Goal: Transaction & Acquisition: Download file/media

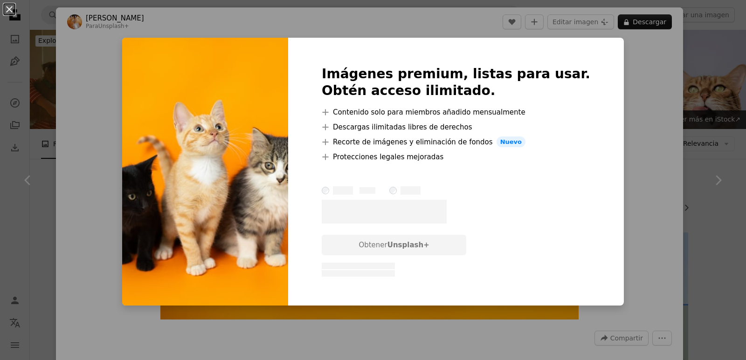
scroll to position [699, 0]
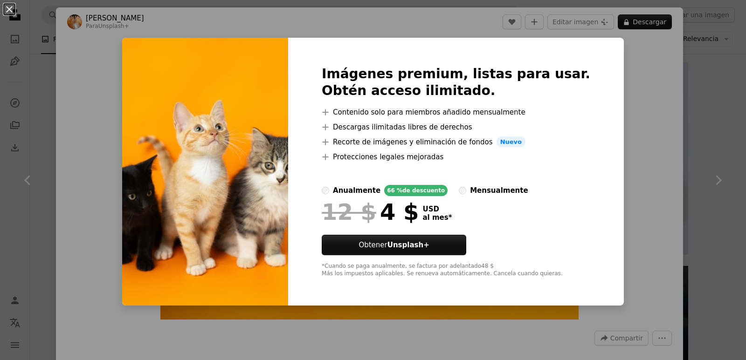
click at [283, 149] on img at bounding box center [205, 172] width 166 height 269
click at [277, 151] on img at bounding box center [205, 172] width 166 height 269
click at [651, 113] on div "An X shape Imágenes premium, listas para usar. Obtén acceso ilimitado. A plus s…" at bounding box center [373, 180] width 746 height 360
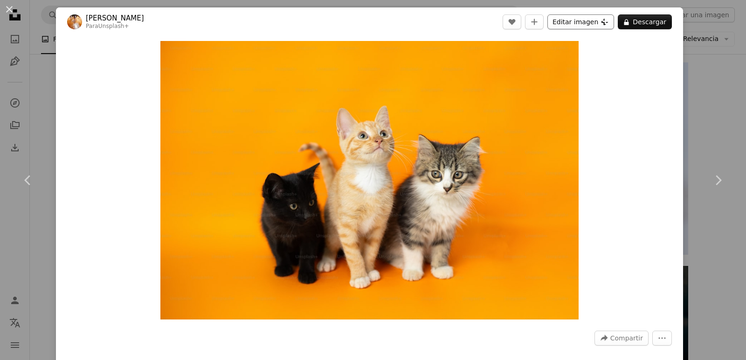
click at [571, 22] on button "Editar imagen Plus sign for Unsplash+" at bounding box center [580, 21] width 67 height 15
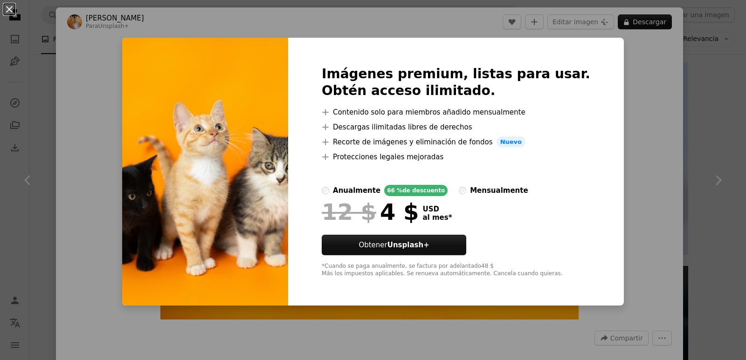
click at [624, 113] on div "An X shape Imágenes premium, listas para usar. Obtén acceso ilimitado. A plus s…" at bounding box center [373, 180] width 746 height 360
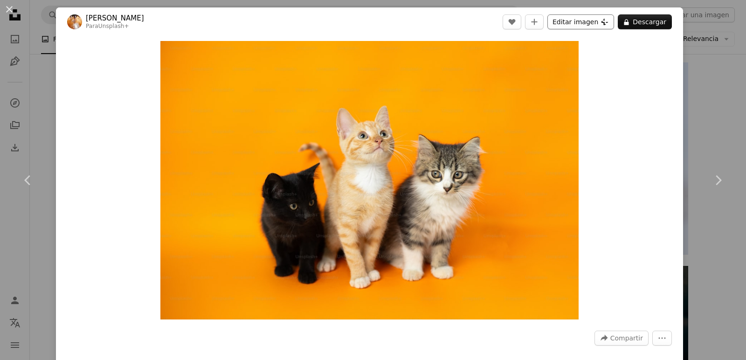
click at [570, 19] on button "Editar imagen Plus sign for Unsplash+" at bounding box center [580, 21] width 67 height 15
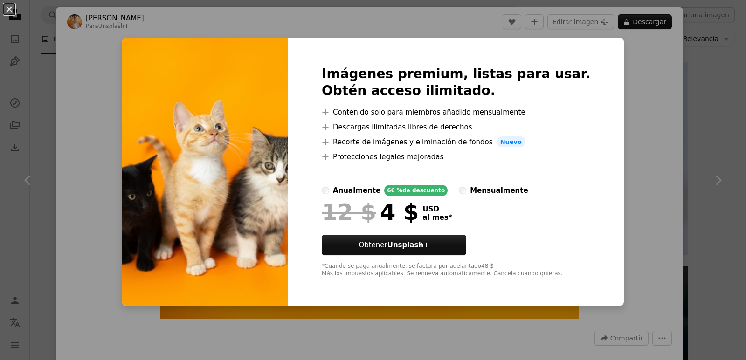
click at [704, 83] on div "An X shape Imágenes premium, listas para usar. Obtén acceso ilimitado. A plus s…" at bounding box center [373, 180] width 746 height 360
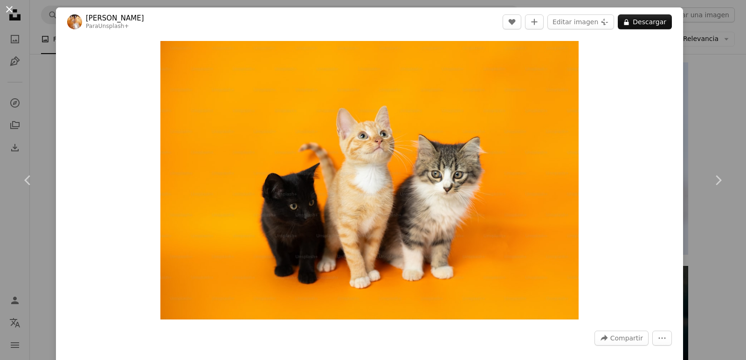
click at [7, 13] on button "An X shape" at bounding box center [9, 9] width 11 height 11
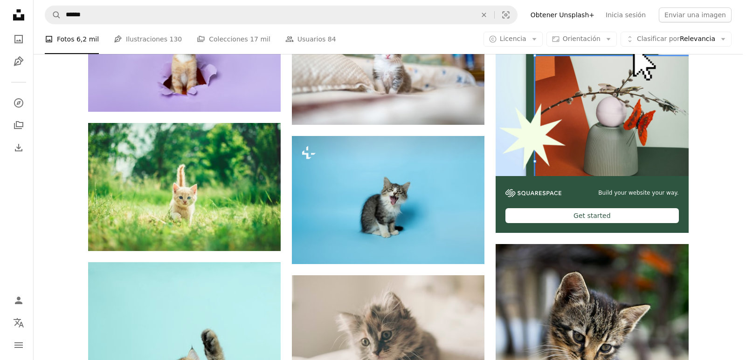
scroll to position [233, 0]
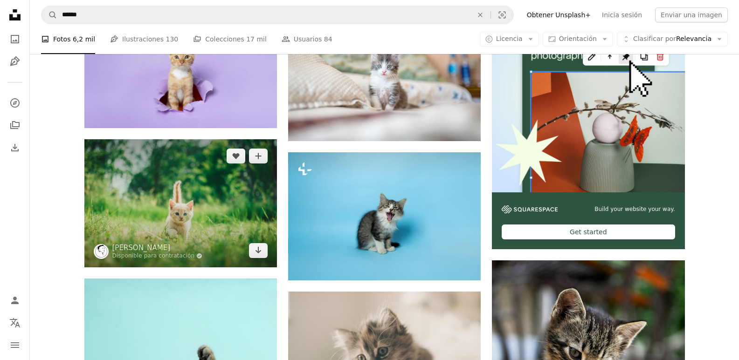
click at [145, 232] on img at bounding box center [180, 203] width 193 height 128
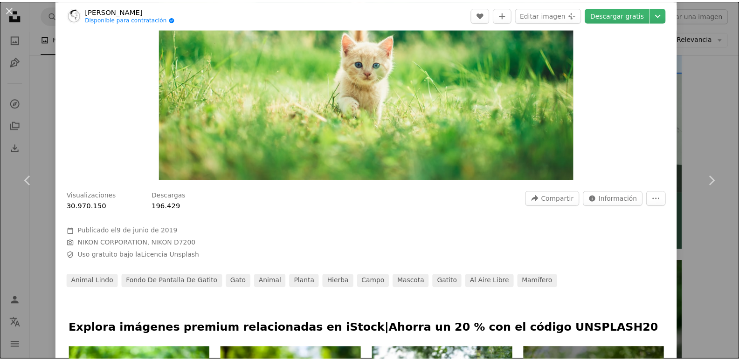
scroll to position [93, 0]
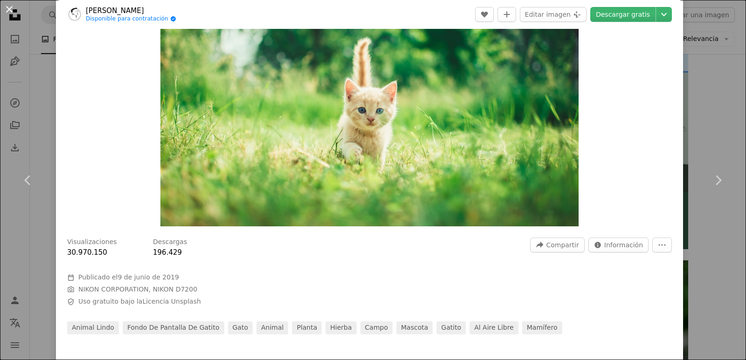
click at [9, 15] on button "An X shape" at bounding box center [9, 9] width 11 height 11
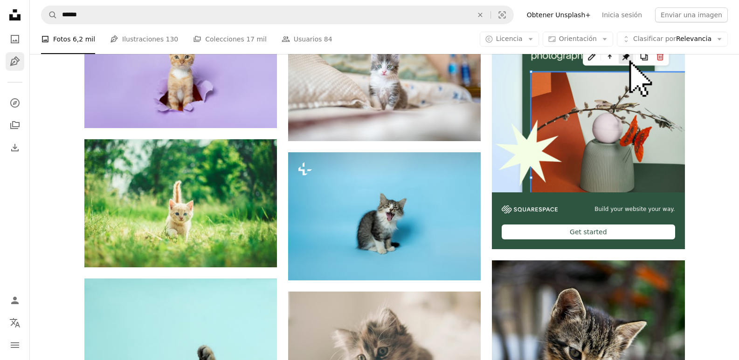
click at [21, 59] on link "Pen Tool" at bounding box center [15, 61] width 19 height 19
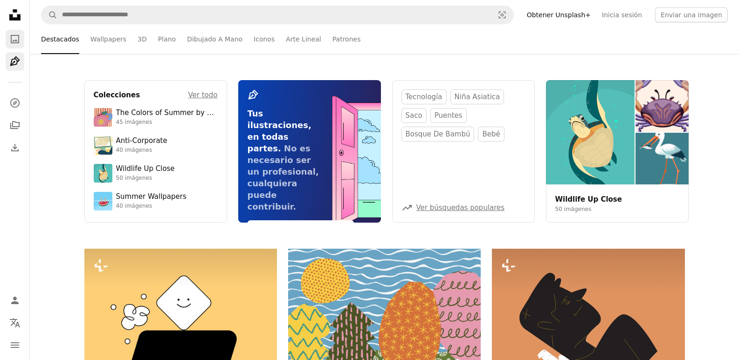
click at [18, 38] on icon "Fotos" at bounding box center [15, 39] width 8 height 8
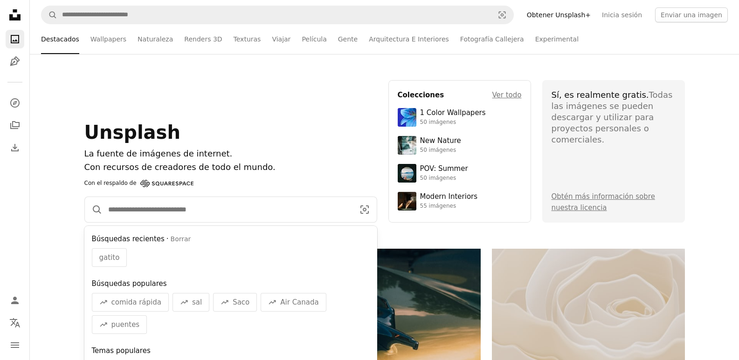
click at [104, 217] on input "Encuentra imágenes en todo el sitio" at bounding box center [228, 209] width 250 height 25
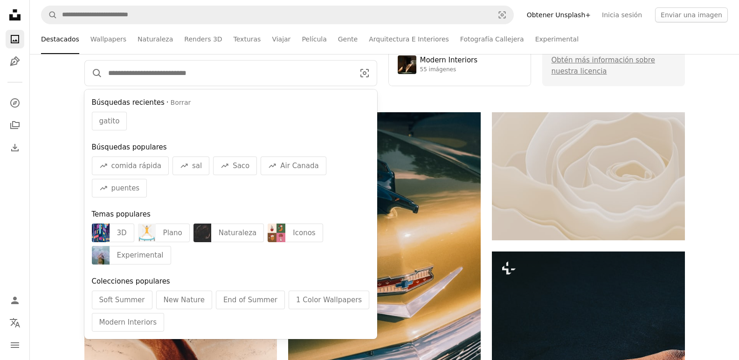
scroll to position [140, 0]
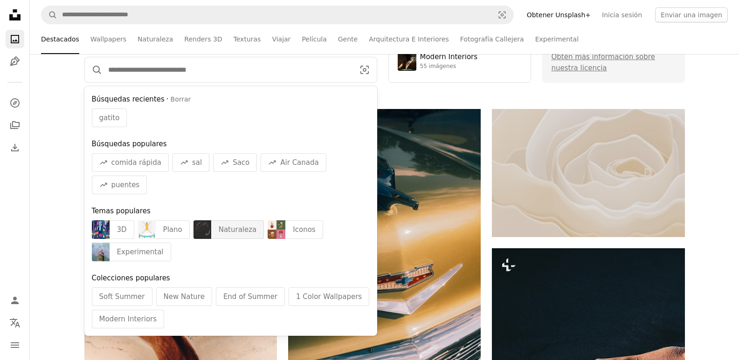
type input "*"
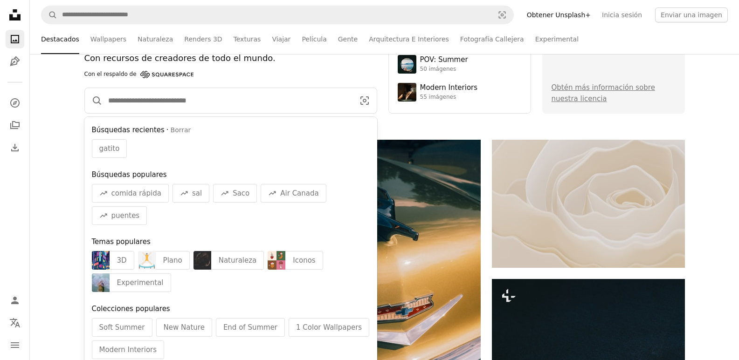
scroll to position [93, 0]
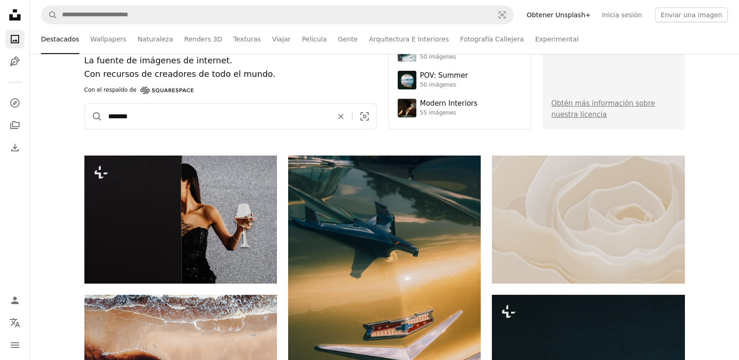
type input "******"
click at [85, 104] on button "A magnifying glass" at bounding box center [94, 116] width 18 height 25
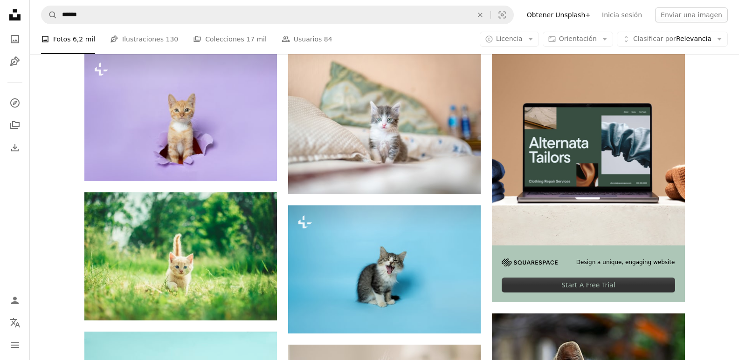
scroll to position [194, 0]
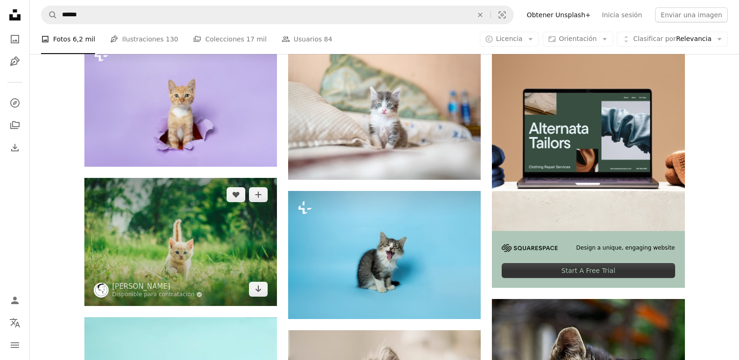
click at [187, 242] on img at bounding box center [180, 242] width 193 height 128
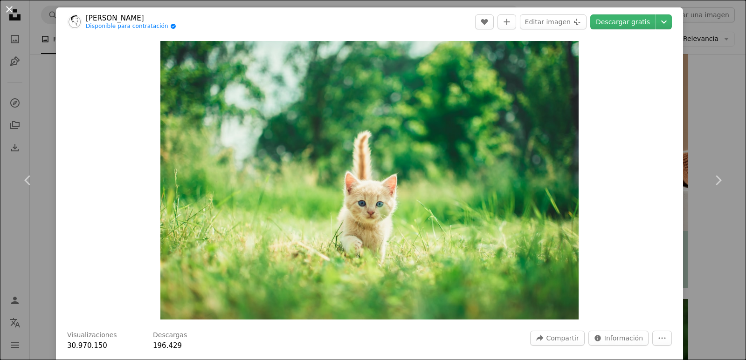
click at [4, 10] on button "An X shape" at bounding box center [9, 9] width 11 height 11
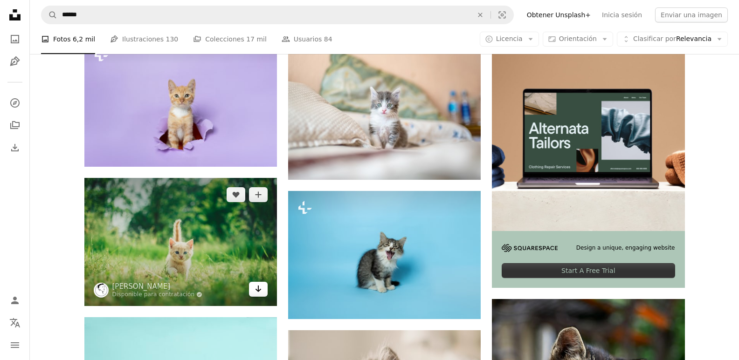
click at [254, 292] on link "Arrow pointing down" at bounding box center [258, 289] width 19 height 15
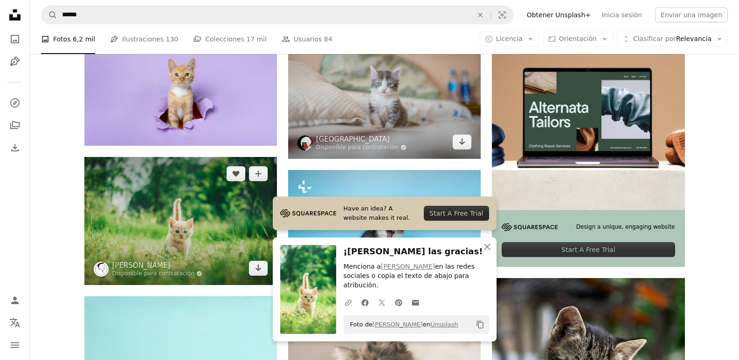
scroll to position [194, 0]
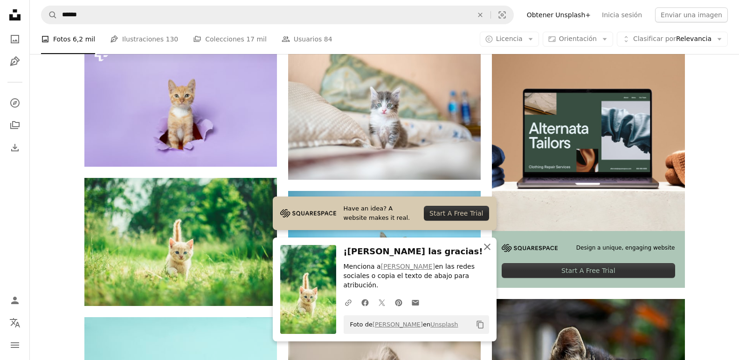
click at [484, 253] on icon "An X shape" at bounding box center [487, 247] width 11 height 11
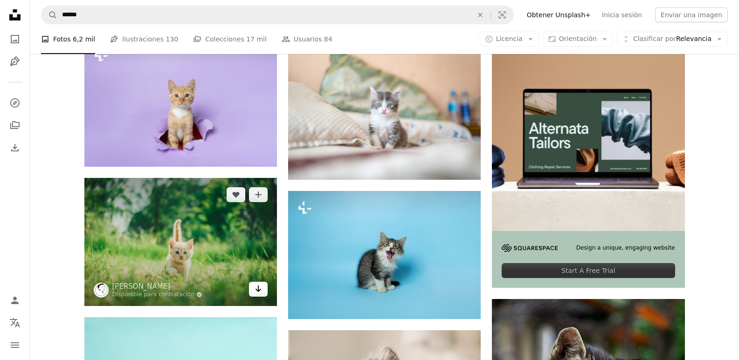
click at [256, 295] on link "Arrow pointing down" at bounding box center [258, 289] width 19 height 15
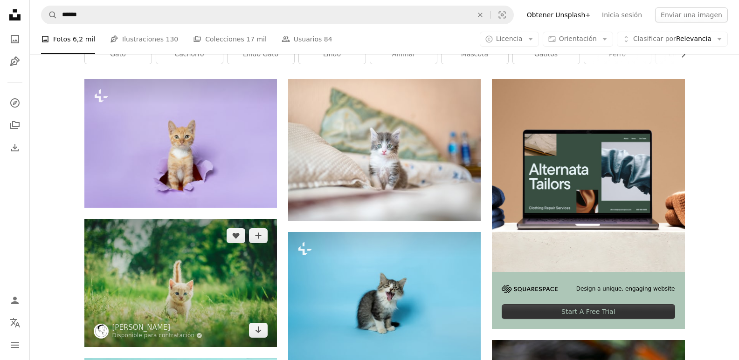
scroll to position [148, 0]
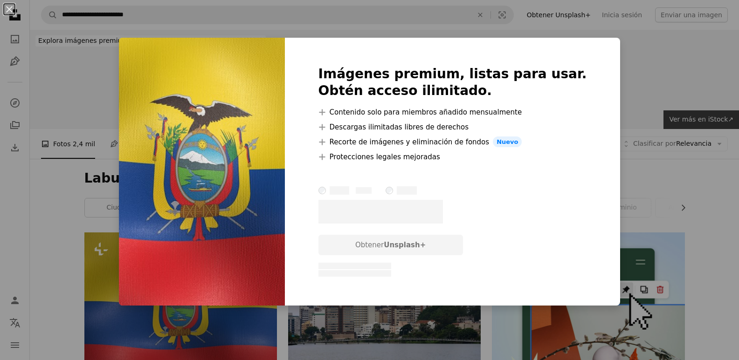
scroll to position [47, 0]
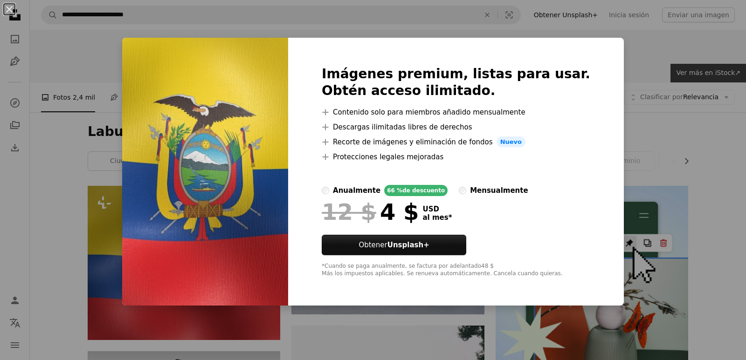
click at [79, 172] on div "An X shape Imágenes premium, listas para usar. Obtén acceso ilimitado. A plus s…" at bounding box center [373, 180] width 746 height 360
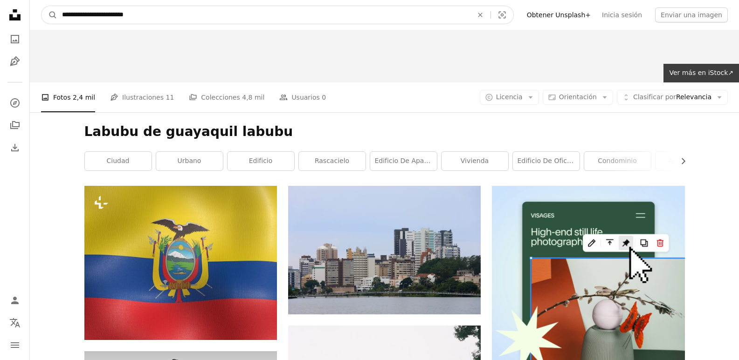
click at [122, 11] on input "**********" at bounding box center [263, 15] width 413 height 18
type input "**********"
click button "A magnifying glass" at bounding box center [50, 15] width 16 height 18
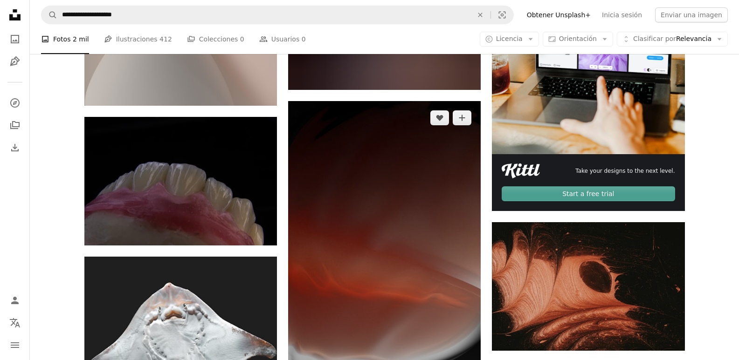
scroll to position [187, 0]
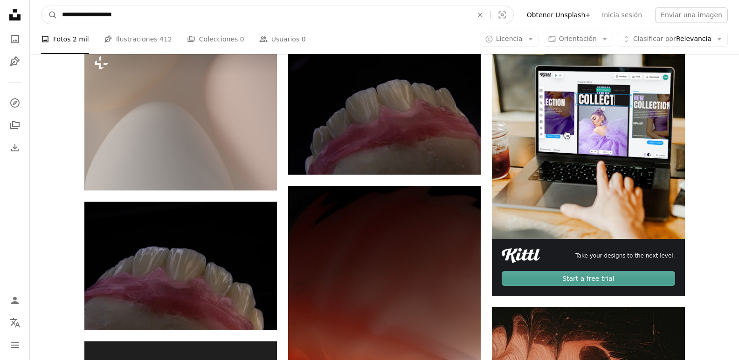
click at [143, 16] on input "**********" at bounding box center [263, 15] width 413 height 18
type input "*"
type input "*****"
click button "A magnifying glass" at bounding box center [50, 15] width 16 height 18
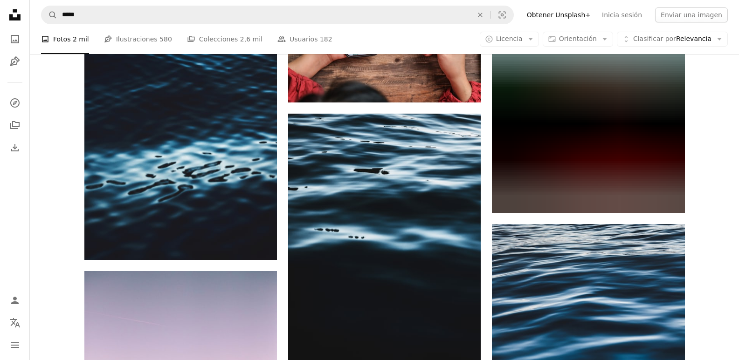
scroll to position [966, 0]
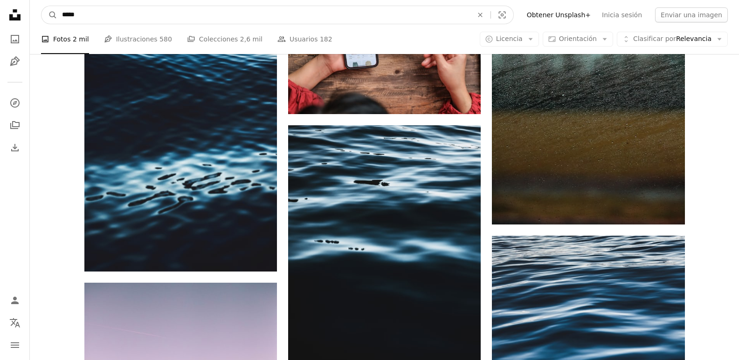
click at [97, 17] on input "*****" at bounding box center [263, 15] width 413 height 18
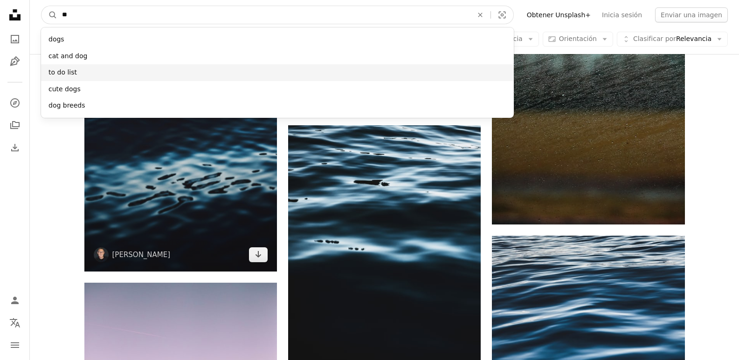
type input "*"
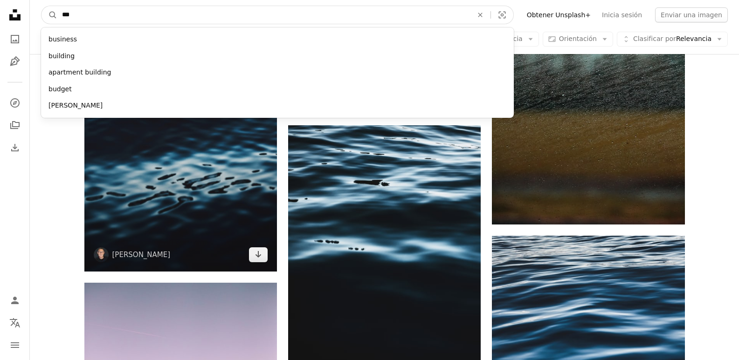
type input "****"
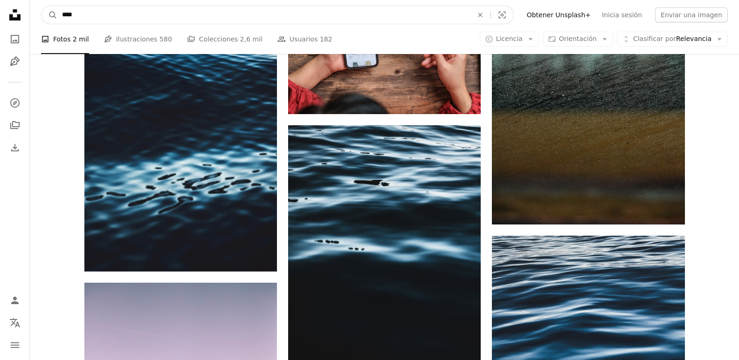
click button "A magnifying glass" at bounding box center [50, 15] width 16 height 18
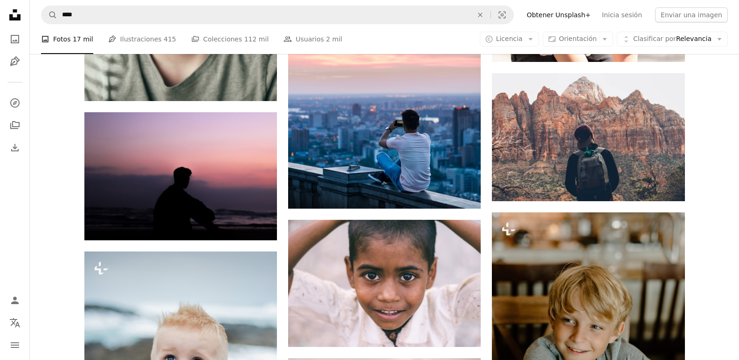
scroll to position [1138, 0]
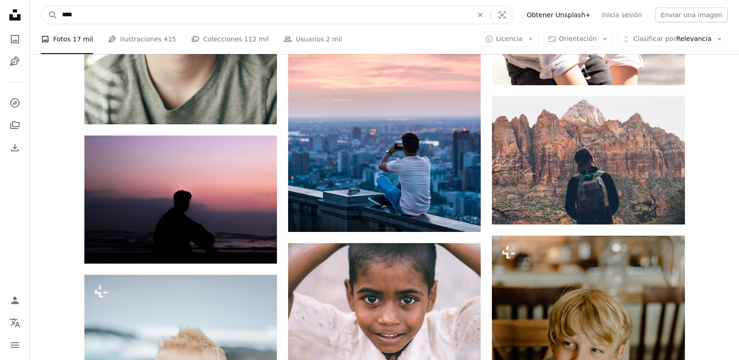
click at [59, 10] on form "A magnifying glass **** An X shape Visual search" at bounding box center [277, 15] width 473 height 19
click at [60, 12] on input "****" at bounding box center [263, 15] width 413 height 18
type input "******"
click at [42, 6] on button "A magnifying glass" at bounding box center [50, 15] width 16 height 18
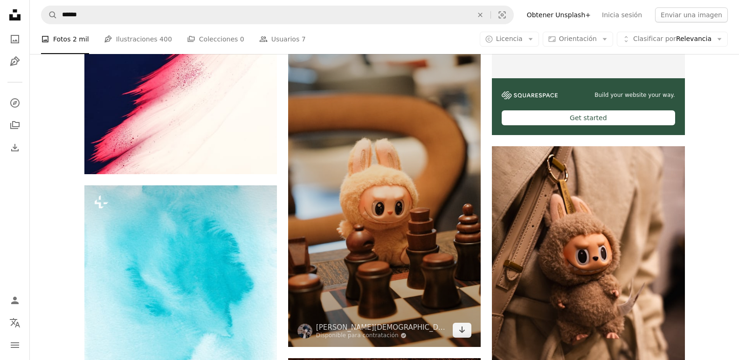
scroll to position [420, 0]
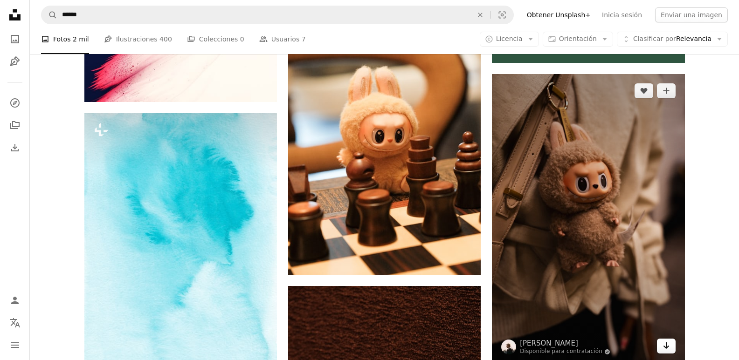
click at [660, 348] on link "Arrow pointing down" at bounding box center [666, 346] width 19 height 15
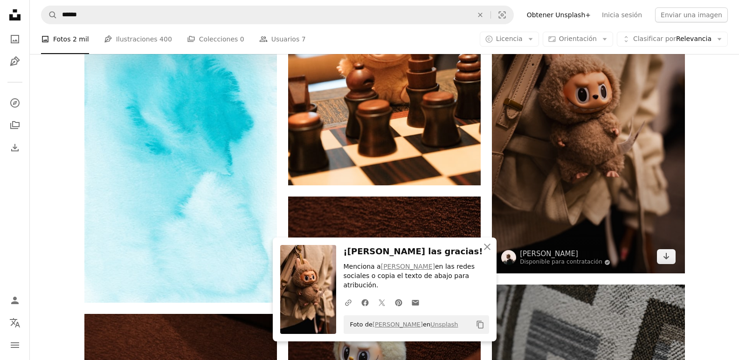
scroll to position [513, 0]
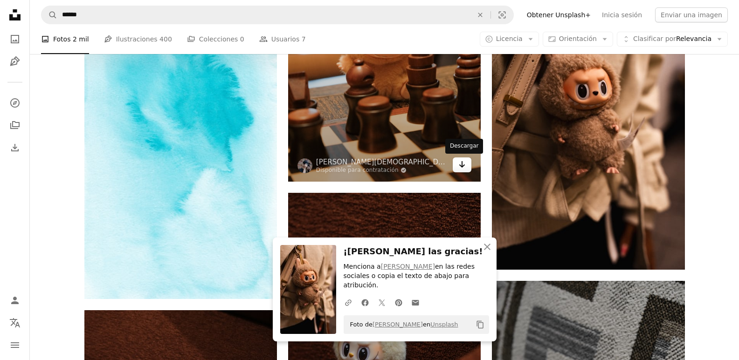
click at [464, 171] on link "Arrow pointing down" at bounding box center [462, 165] width 19 height 15
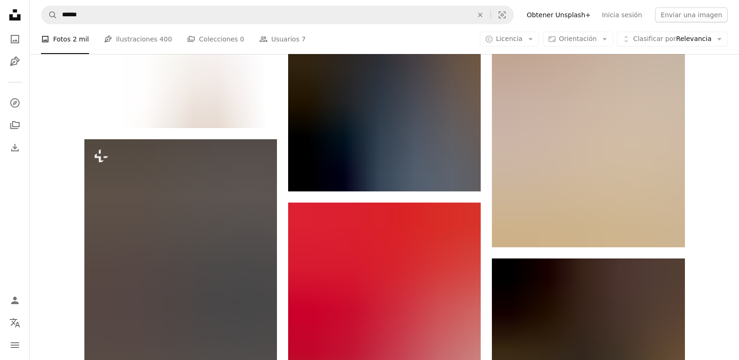
scroll to position [1119, 0]
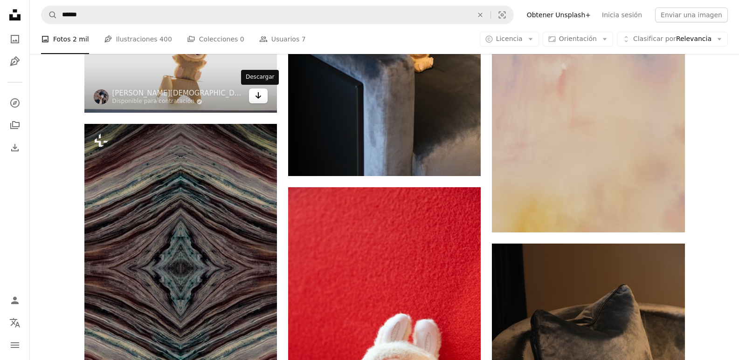
click at [251, 103] on link "Arrow pointing down" at bounding box center [258, 96] width 19 height 15
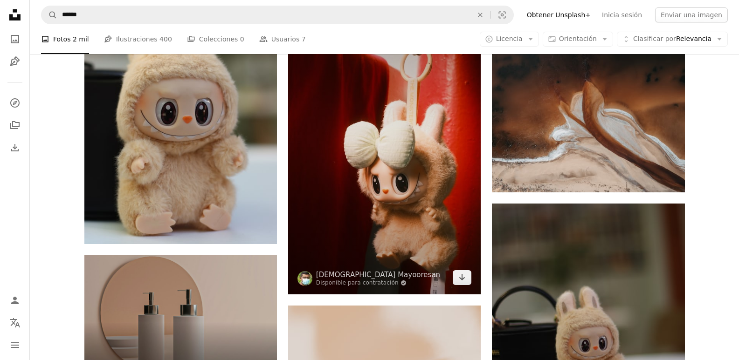
scroll to position [2518, 0]
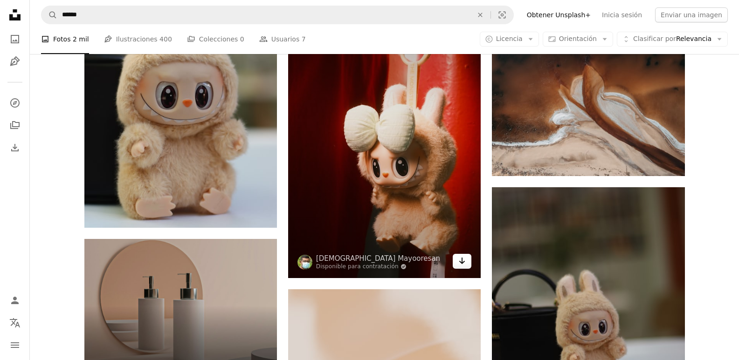
click at [455, 258] on link "Arrow pointing down" at bounding box center [462, 261] width 19 height 15
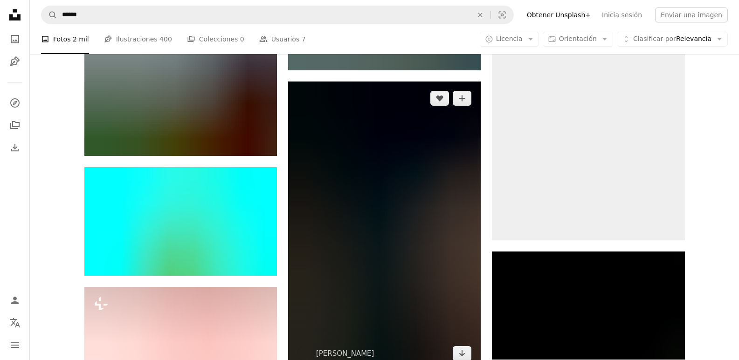
scroll to position [3311, 0]
